Goal: Information Seeking & Learning: Understand process/instructions

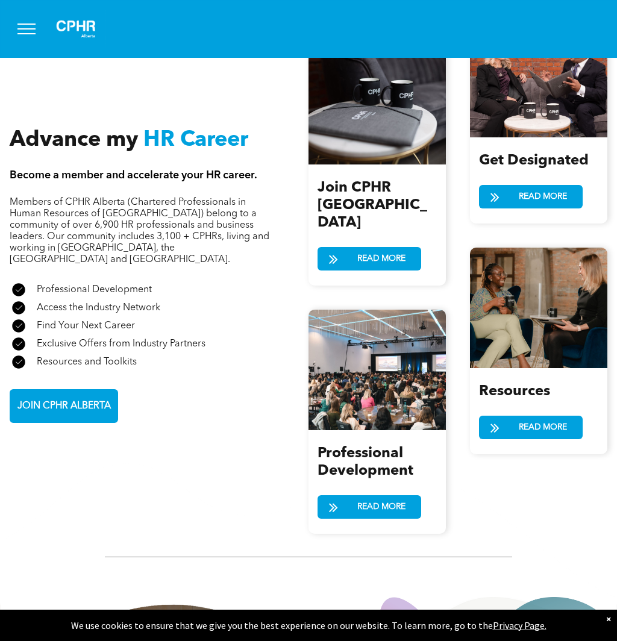
scroll to position [1284, 0]
click at [522, 186] on span "READ MORE" at bounding box center [542, 197] width 57 height 22
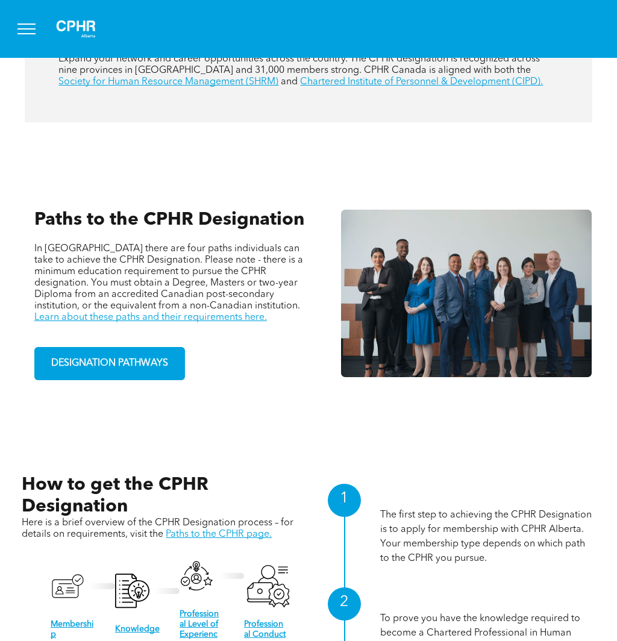
scroll to position [724, 0]
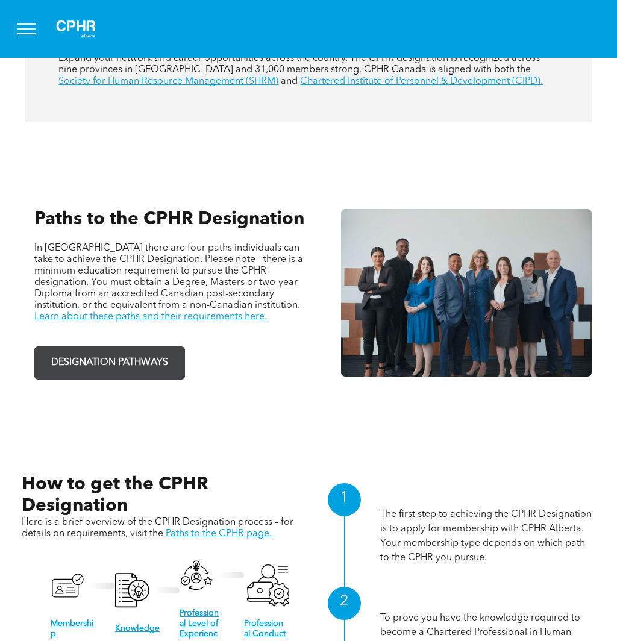
click at [122, 351] on span "DESIGNATION PATHWAYS" at bounding box center [109, 362] width 125 height 23
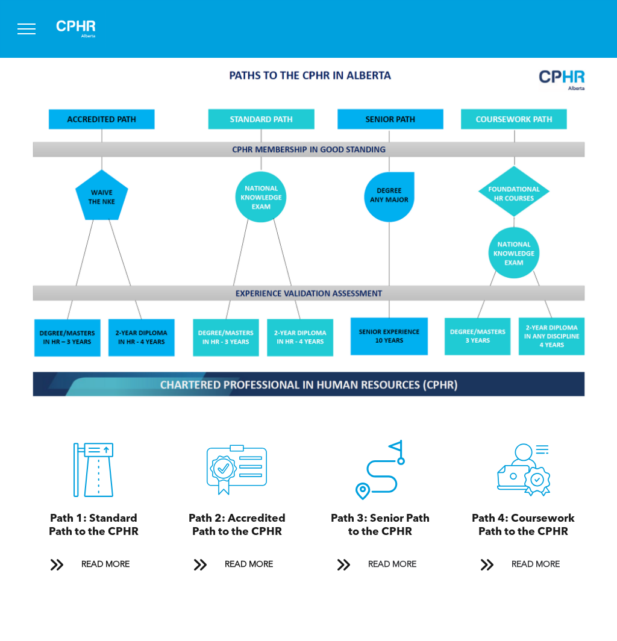
scroll to position [896, 0]
click at [528, 554] on span "READ MORE" at bounding box center [535, 565] width 57 height 22
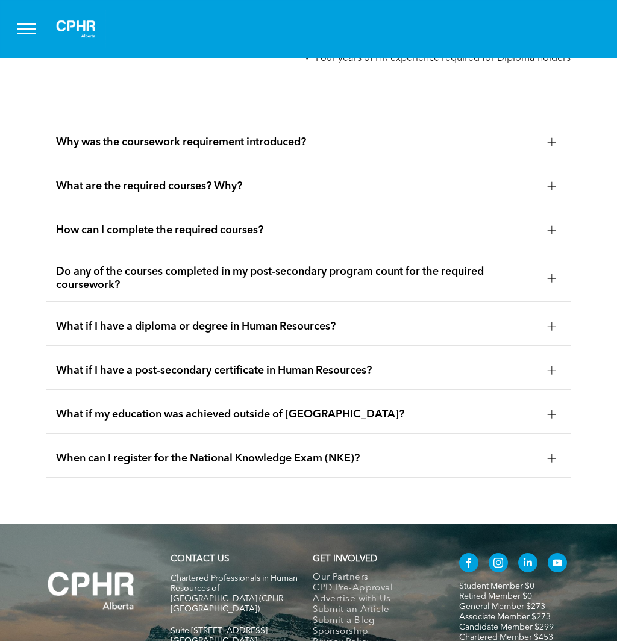
scroll to position [3918, 0]
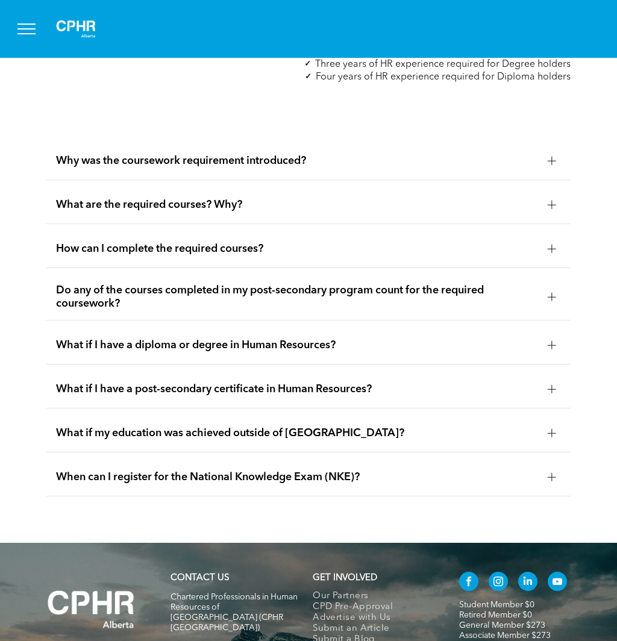
click at [170, 198] on span "What are the required courses? Why?" at bounding box center [296, 204] width 481 height 13
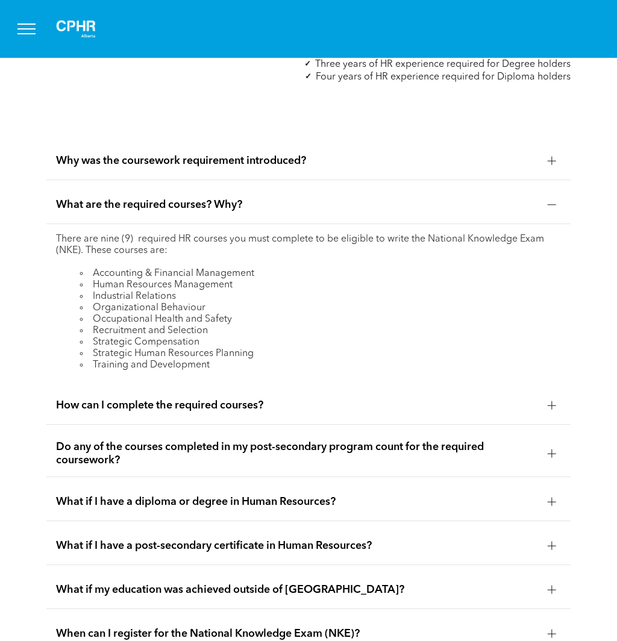
click at [285, 154] on span "Why was the coursework requirement introduced?" at bounding box center [296, 160] width 481 height 13
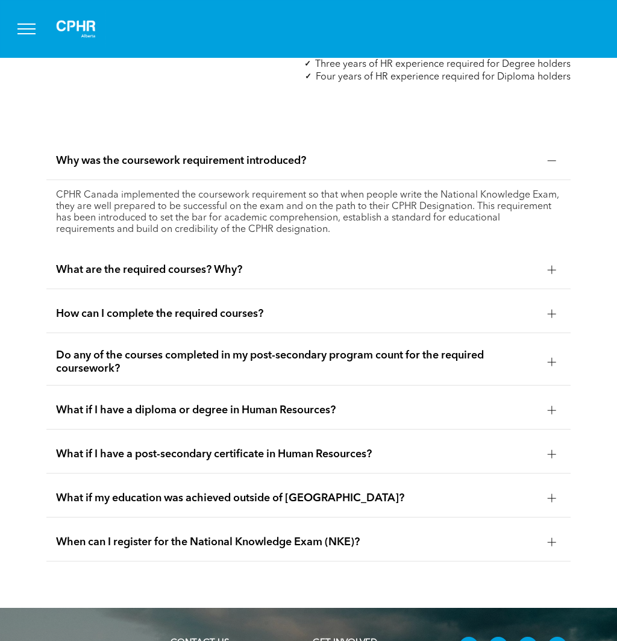
click at [190, 298] on div "How can I complete the required courses?" at bounding box center [307, 314] width 523 height 38
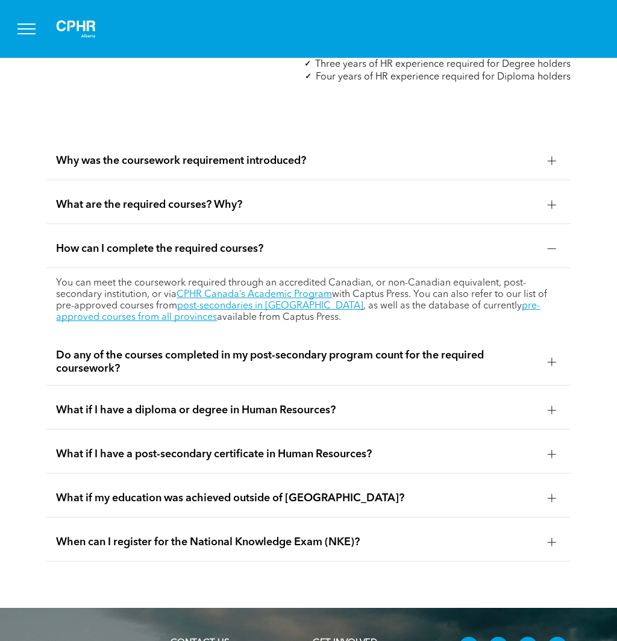
click at [157, 349] on span "Do any of the courses completed in my post-secondary program count for the requ…" at bounding box center [296, 362] width 481 height 27
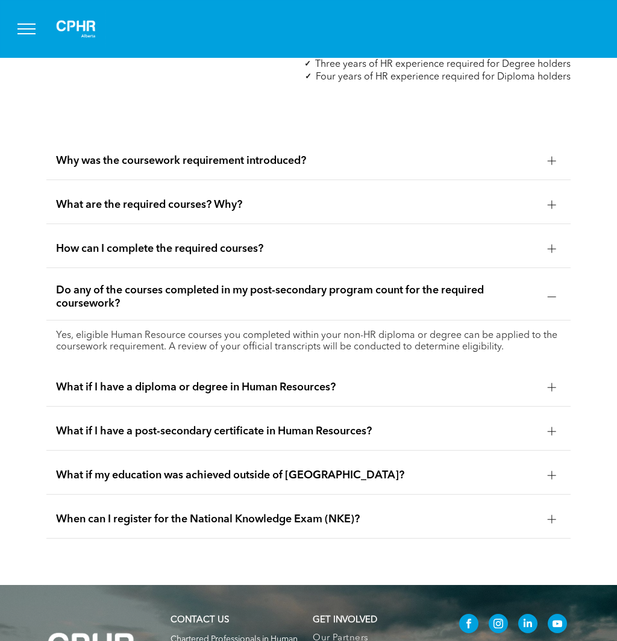
click at [188, 381] on span "What if I have a diploma or degree in Human Resources?" at bounding box center [296, 387] width 481 height 13
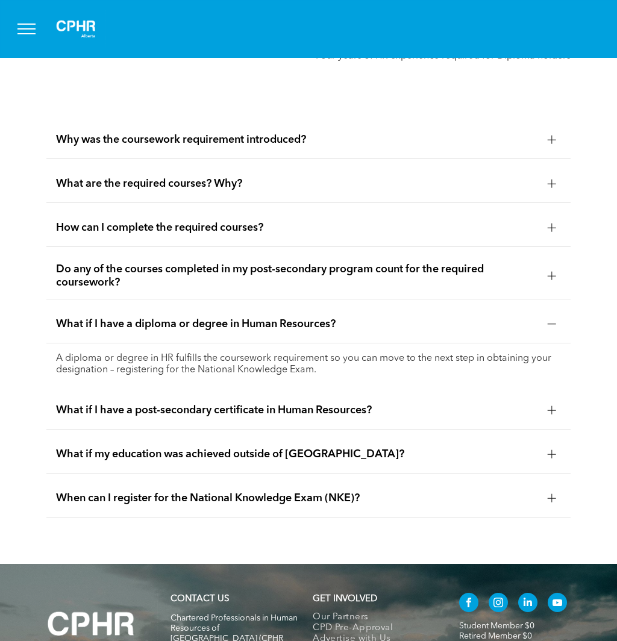
scroll to position [3978, 0]
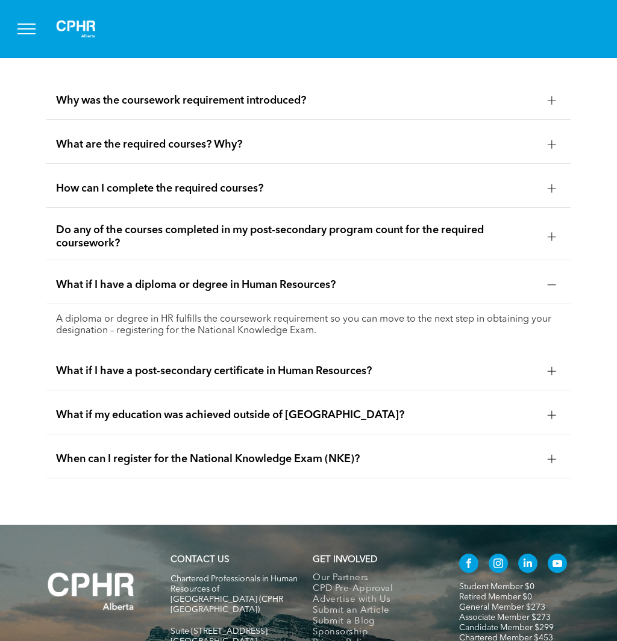
click at [263, 364] on span "What if I have a post-secondary certificate in Human Resources?" at bounding box center [296, 370] width 481 height 13
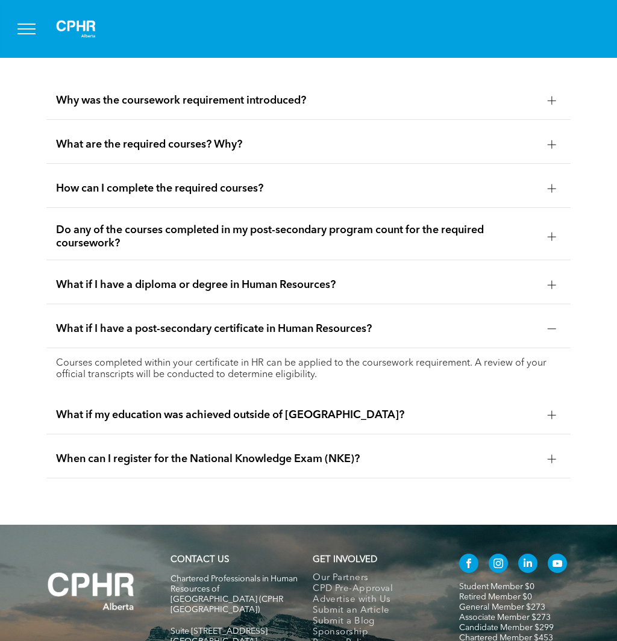
scroll to position [4038, 0]
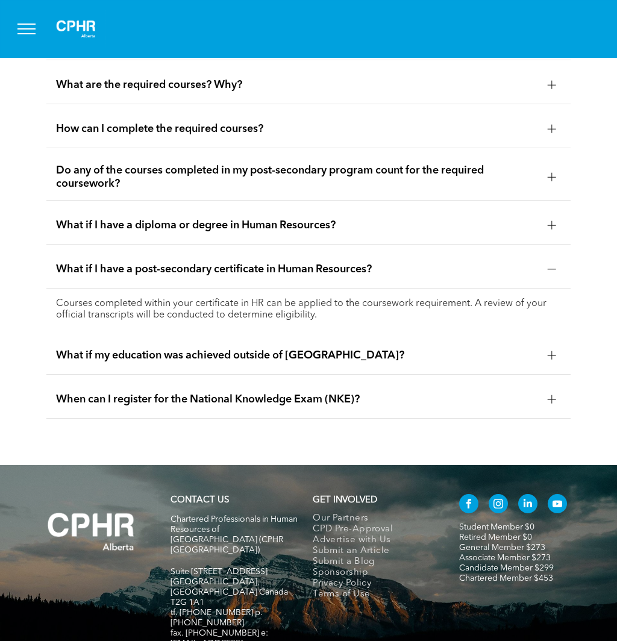
click at [308, 349] on span "What if my education was achieved outside of Canada?" at bounding box center [296, 355] width 481 height 13
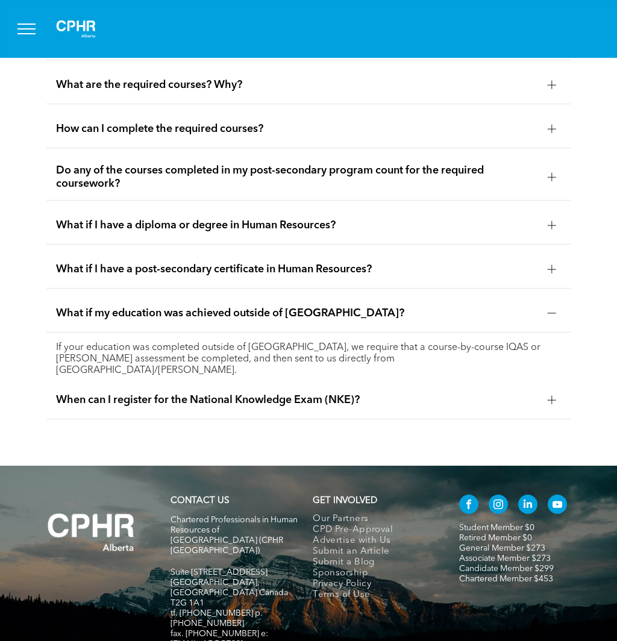
click at [313, 393] on span "When can I register for the National Knowledge Exam (NKE)?" at bounding box center [296, 399] width 481 height 13
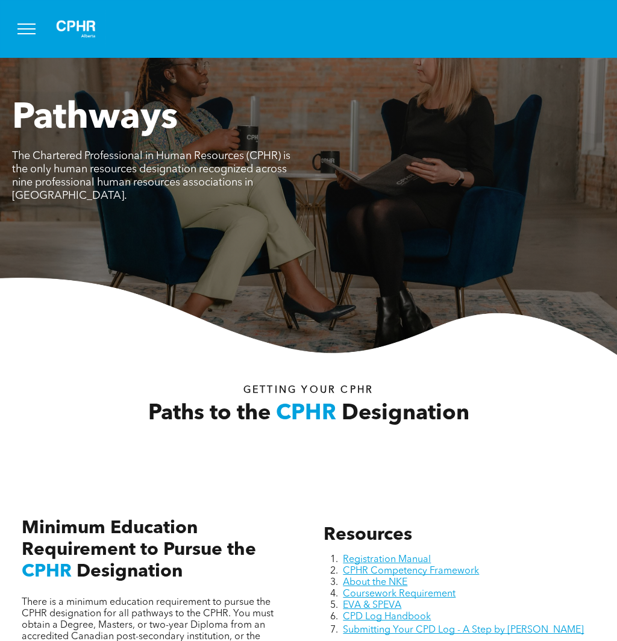
scroll to position [0, 0]
